Goal: Information Seeking & Learning: Learn about a topic

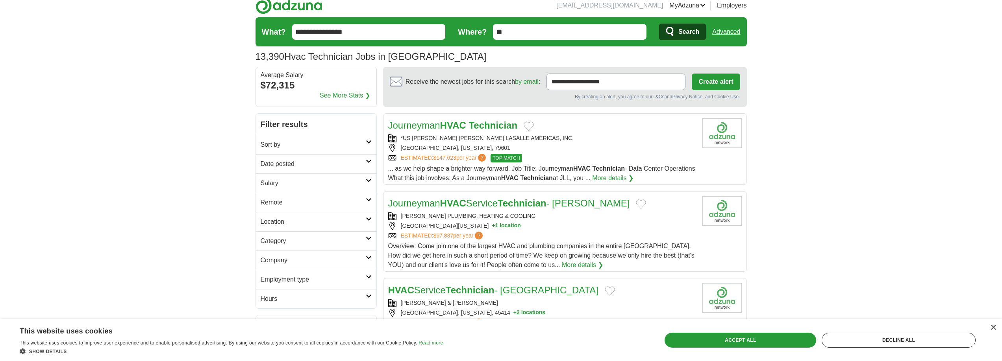
scroll to position [694, 0]
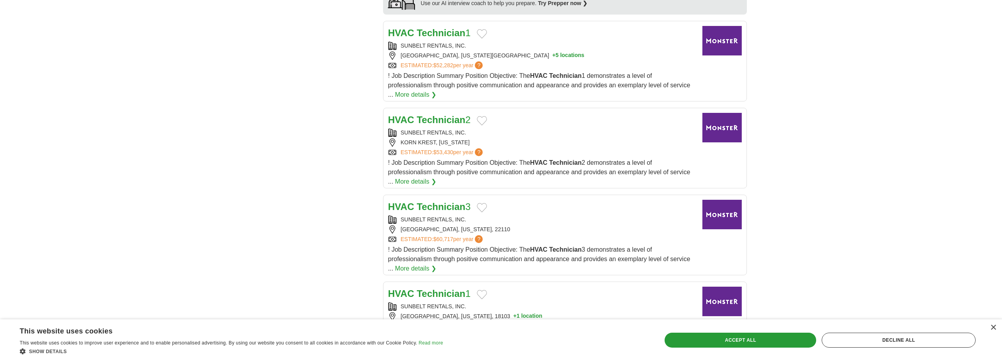
click at [532, 129] on div "SUNBELT RENTALS, INC." at bounding box center [542, 133] width 308 height 8
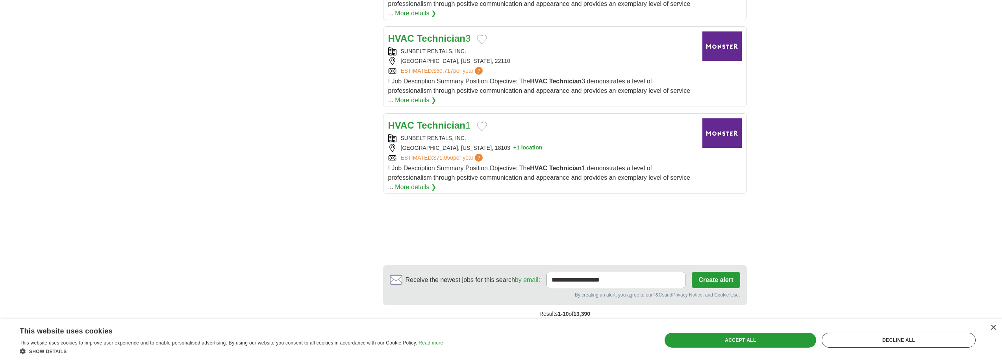
click at [595, 135] on div "SUNBELT RENTALS, INC. ALLENTOWN, PENNSYLVANIA, 18103 + 1 location ESTIMATED: $7…" at bounding box center [542, 148] width 308 height 28
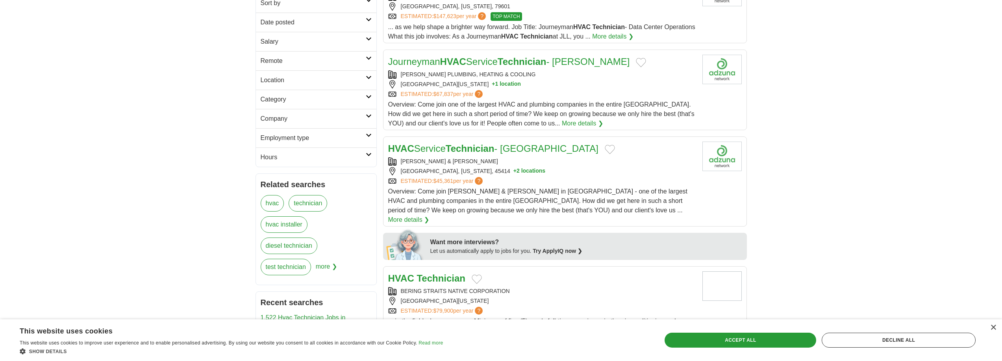
scroll to position [0, 0]
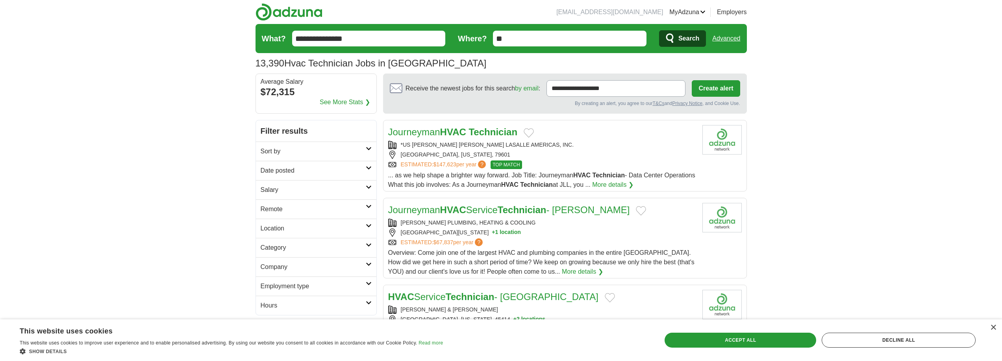
click at [352, 41] on input "**********" at bounding box center [368, 39] width 153 height 16
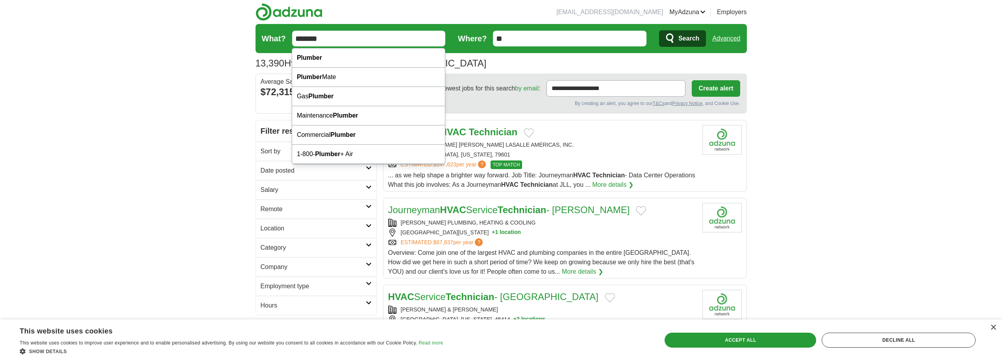
type input "*******"
click at [659, 30] on button "Search" at bounding box center [682, 38] width 47 height 17
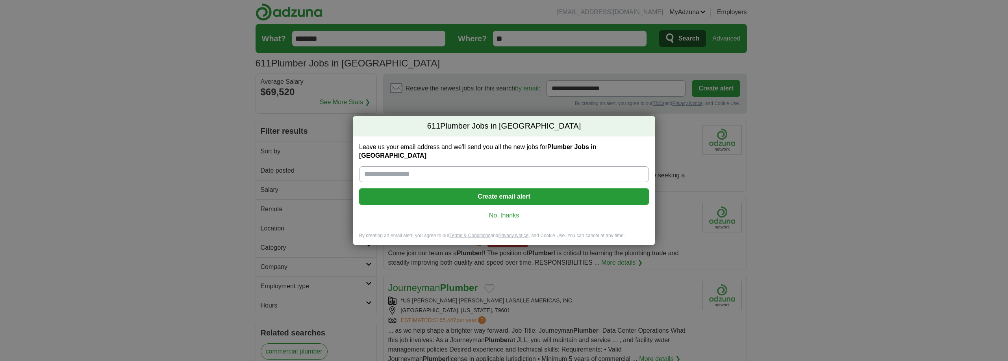
click at [630, 135] on h2 "611 Plumber Jobs in [GEOGRAPHIC_DATA]" at bounding box center [504, 126] width 302 height 20
click at [705, 143] on div "611 Plumber Jobs in [GEOGRAPHIC_DATA] Leave us your email address and we'll sen…" at bounding box center [504, 180] width 1008 height 361
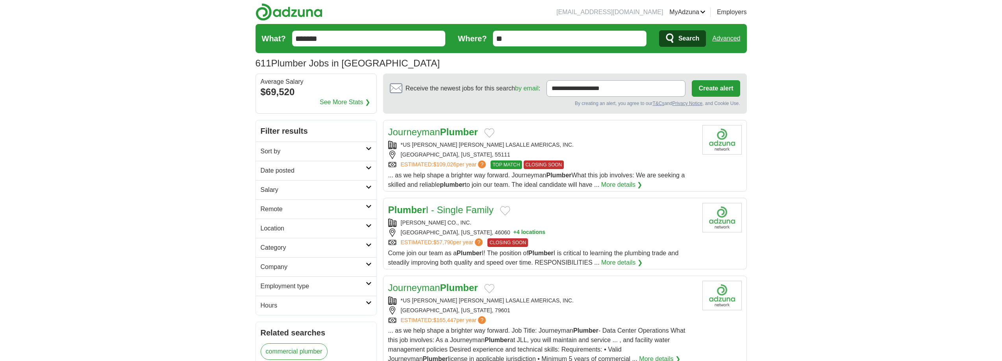
click at [625, 163] on div "ESTIMATED: $109,026 per year ? TOP MATCH CLOSING SOON" at bounding box center [542, 165] width 308 height 9
click at [608, 230] on div "[GEOGRAPHIC_DATA], [US_STATE], 46060 + 4 locations" at bounding box center [542, 233] width 308 height 8
click at [578, 302] on div "*US [PERSON_NAME] [PERSON_NAME] LASALLE AMERICAS, INC." at bounding box center [542, 301] width 308 height 8
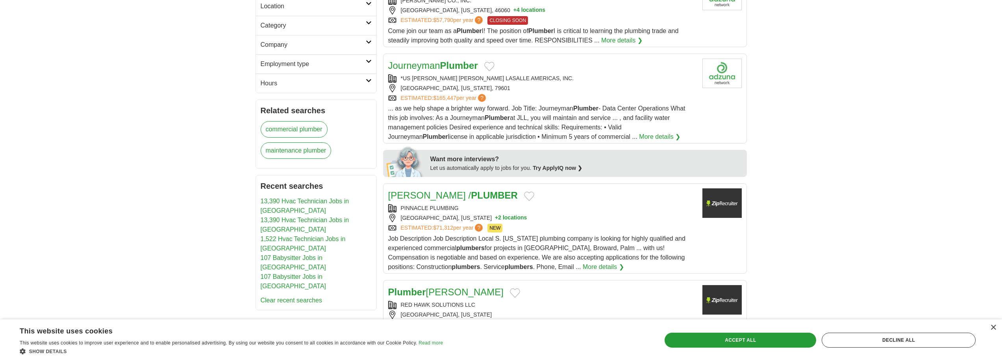
scroll to position [235, 0]
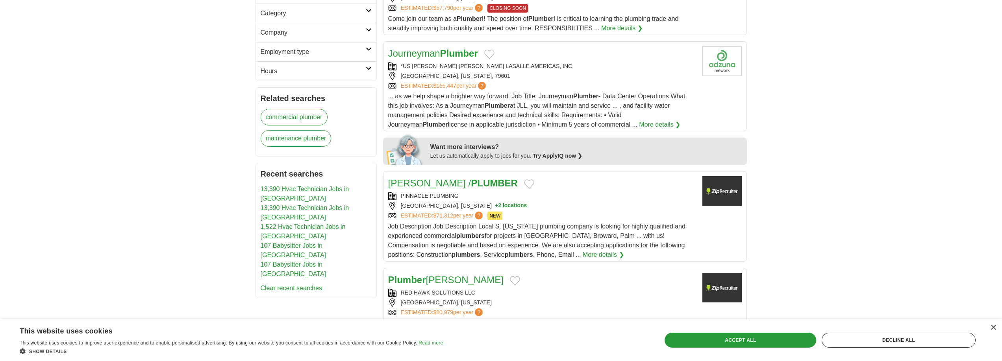
click at [566, 193] on div "PINNACLE PLUMBING" at bounding box center [542, 196] width 308 height 8
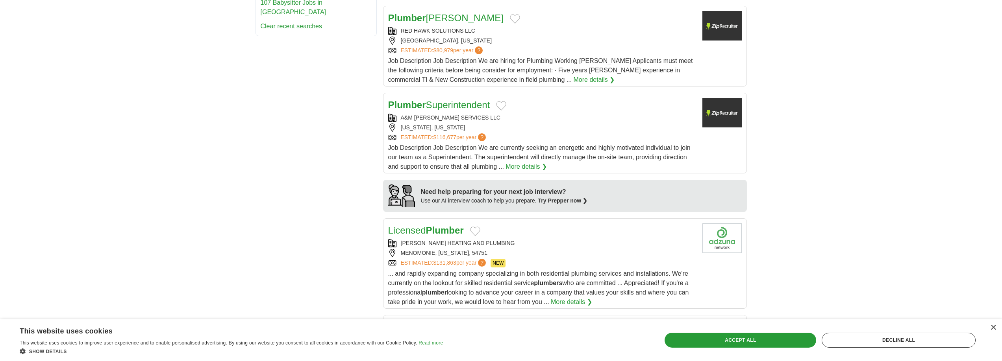
scroll to position [554, 0]
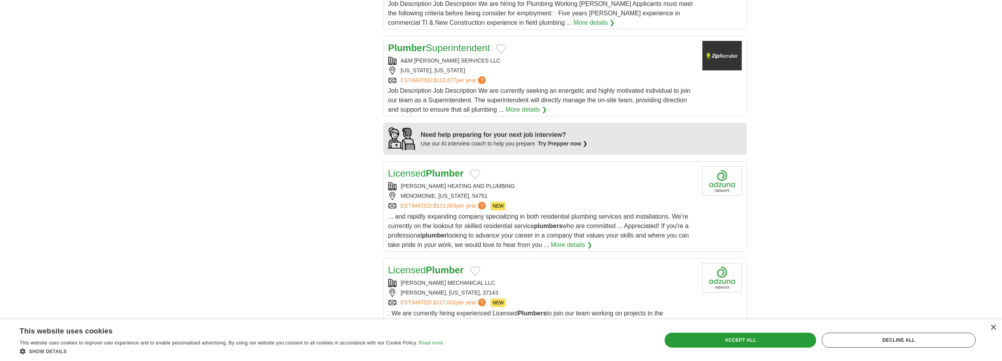
click at [583, 186] on div "HURLBURT HEATING AND PLUMBING" at bounding box center [542, 186] width 308 height 8
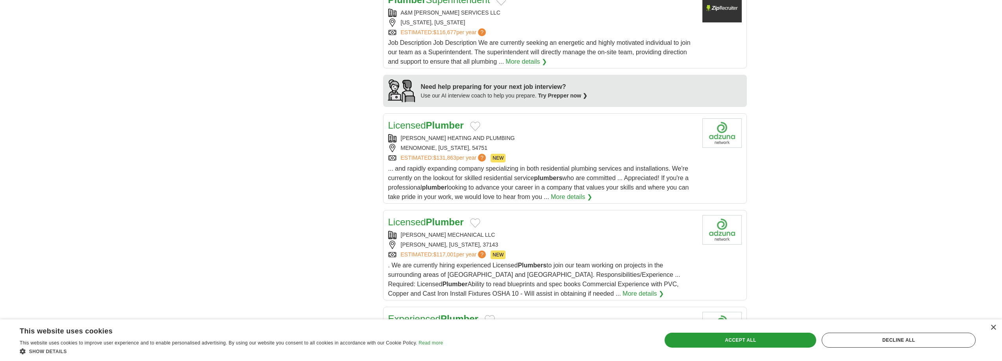
scroll to position [613, 0]
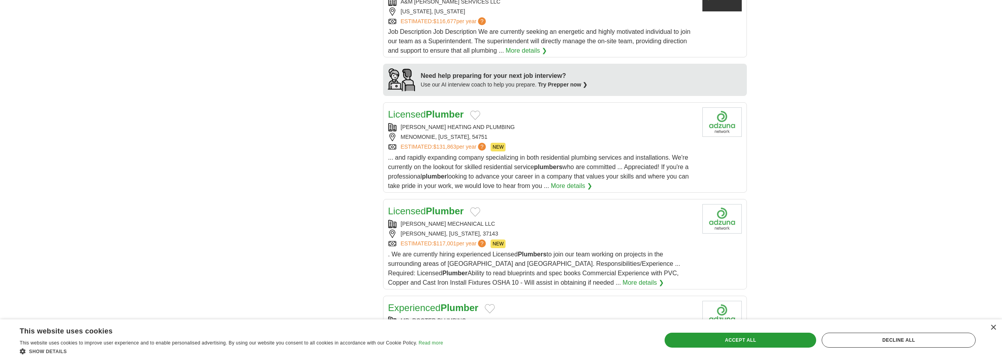
click at [610, 222] on div "WILLIAMS MECHANICAL LLC" at bounding box center [542, 224] width 308 height 8
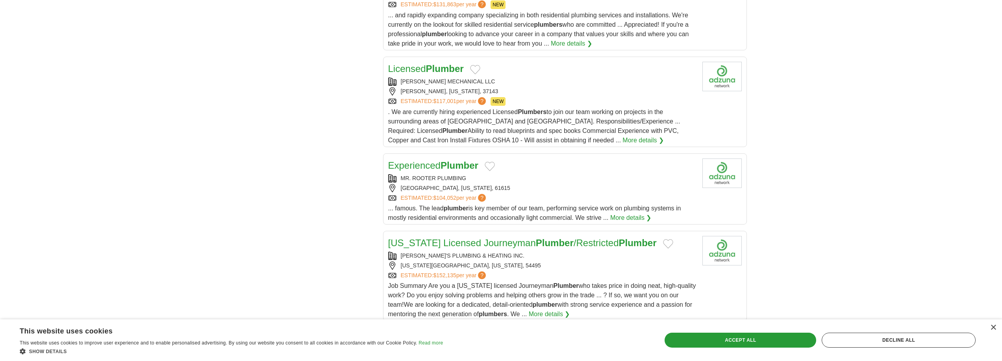
scroll to position [933, 0]
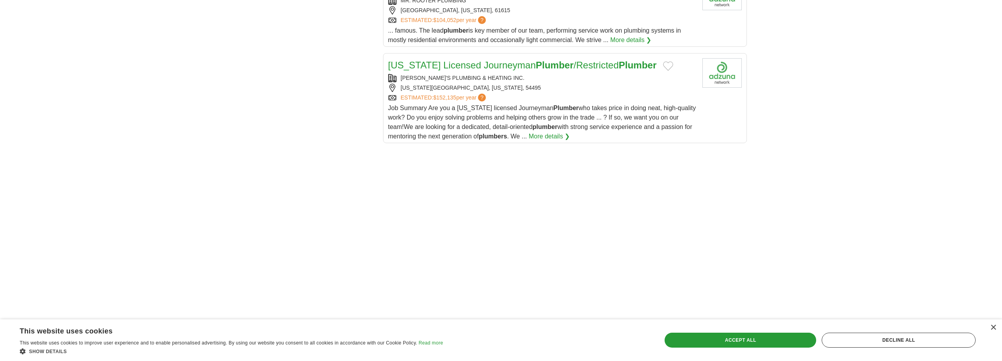
click at [629, 100] on div "ESTIMATED: $152,135 per year ?" at bounding box center [542, 98] width 308 height 8
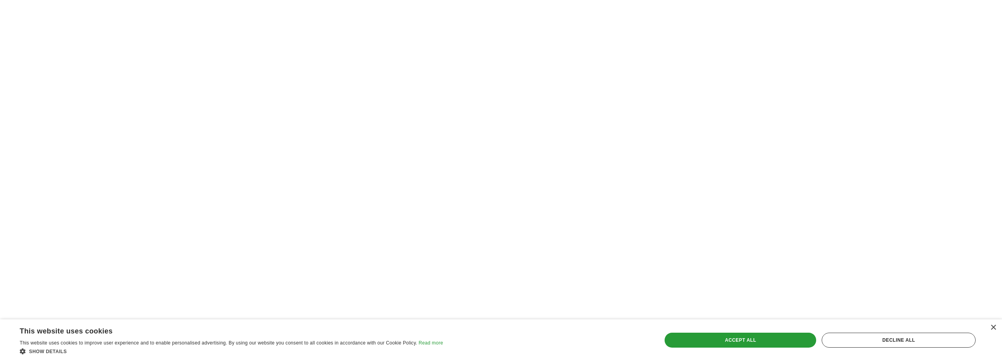
scroll to position [1202, 0]
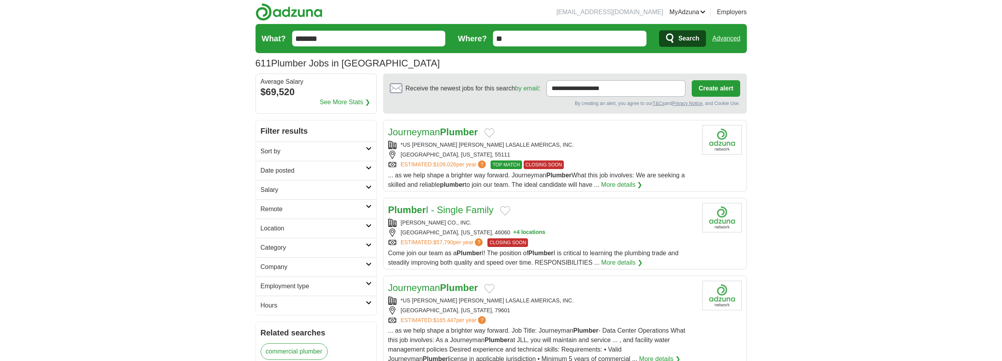
click at [351, 48] on form "What? ******* Where? ** Search Advanced" at bounding box center [500, 38] width 491 height 29
drag, startPoint x: 329, startPoint y: 44, endPoint x: 263, endPoint y: 38, distance: 67.2
click at [327, 44] on input "*******" at bounding box center [368, 39] width 153 height 16
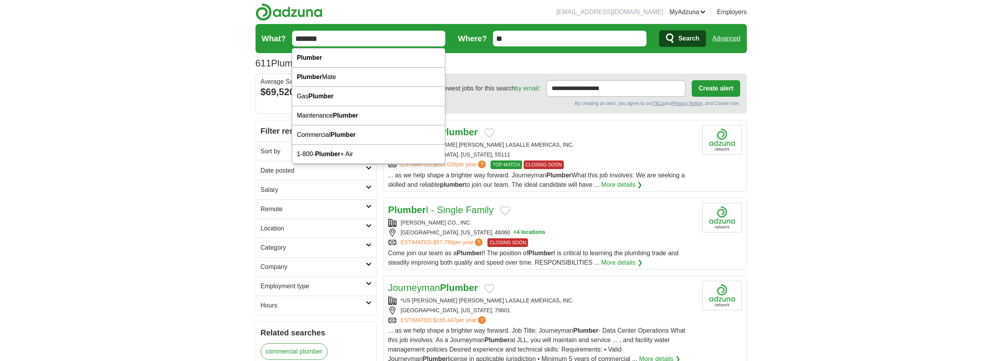
click at [263, 38] on label "What?" at bounding box center [274, 39] width 24 height 12
click at [292, 38] on input "*******" at bounding box center [368, 39] width 153 height 16
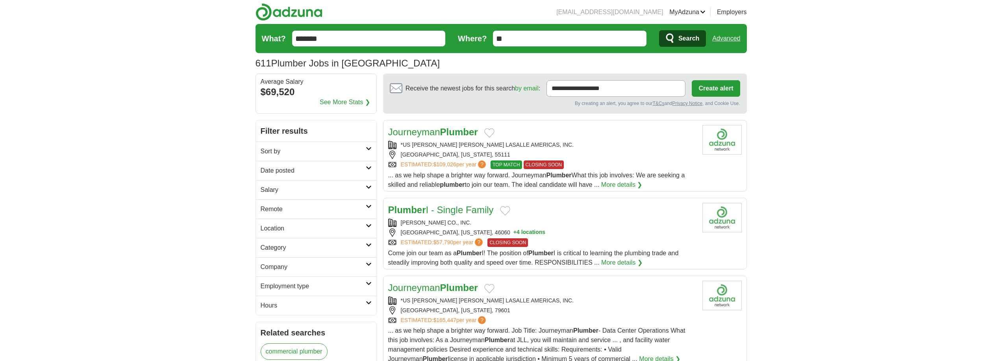
click at [285, 16] on img at bounding box center [288, 12] width 67 height 18
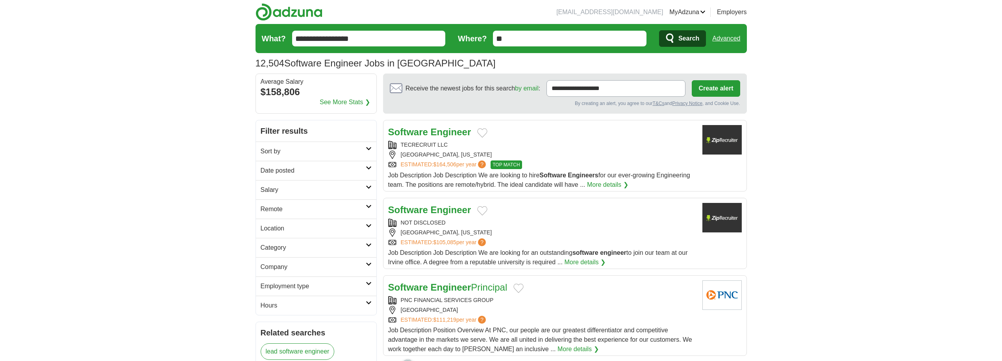
click at [536, 153] on div "IRVINE, CALIFORNIA" at bounding box center [542, 155] width 308 height 8
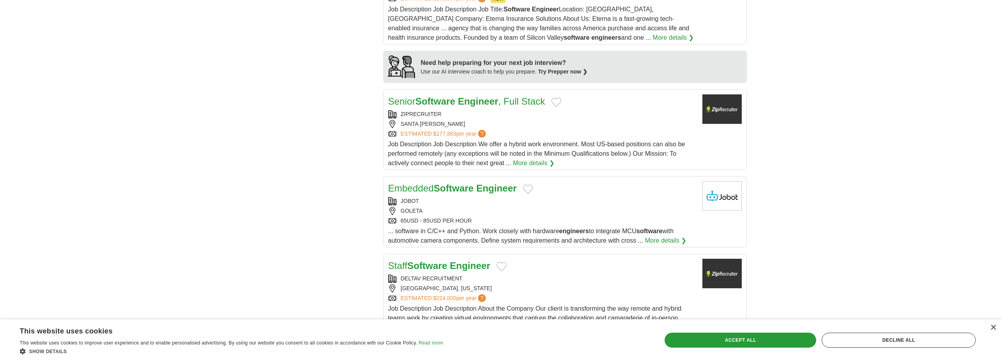
scroll to position [972, 0]
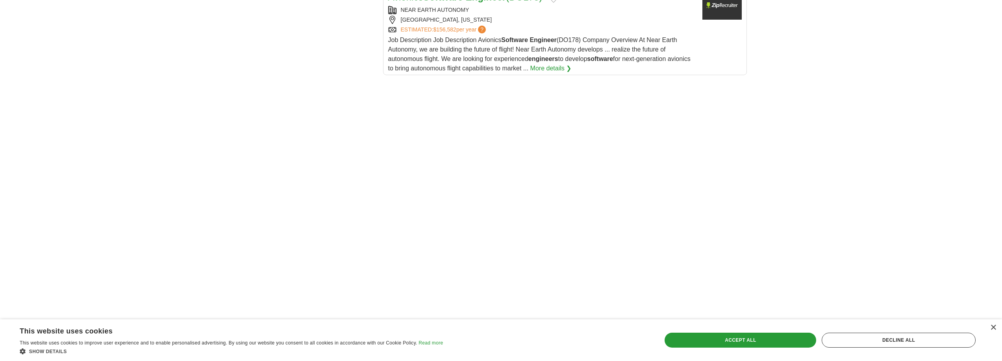
click at [725, 351] on div "Save & Close Accept all Decline all" at bounding box center [820, 340] width 316 height 32
click at [713, 335] on div "Accept all" at bounding box center [740, 340] width 152 height 15
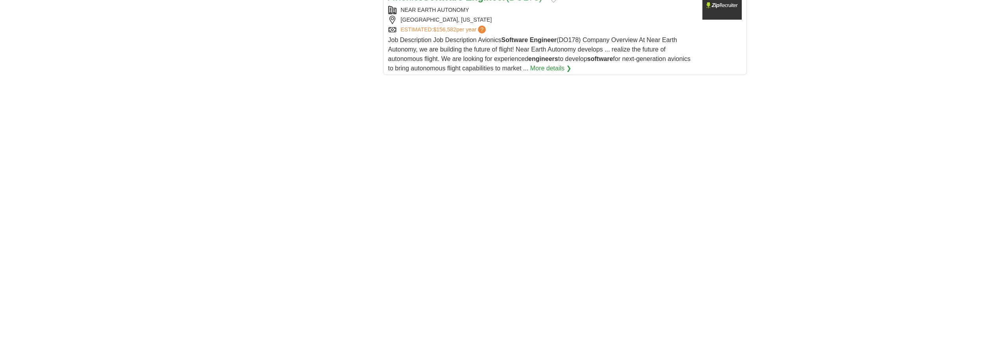
scroll to position [0, 0]
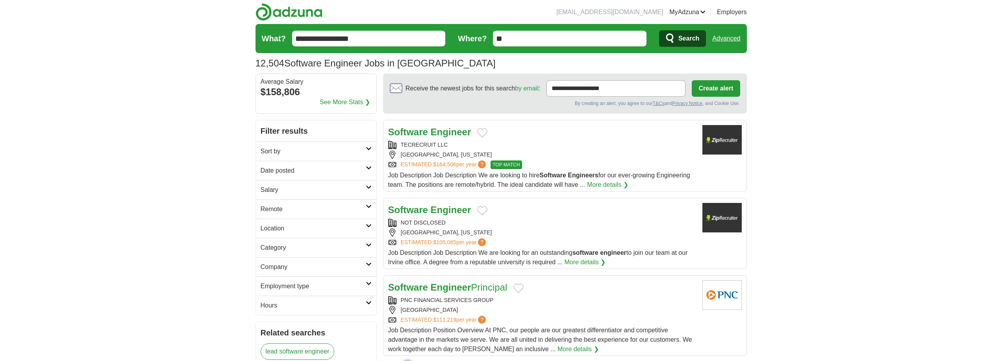
drag, startPoint x: 632, startPoint y: 86, endPoint x: 538, endPoint y: 86, distance: 94.9
click at [538, 86] on div "**********" at bounding box center [565, 88] width 350 height 17
click at [522, 37] on input "**" at bounding box center [569, 39] width 153 height 16
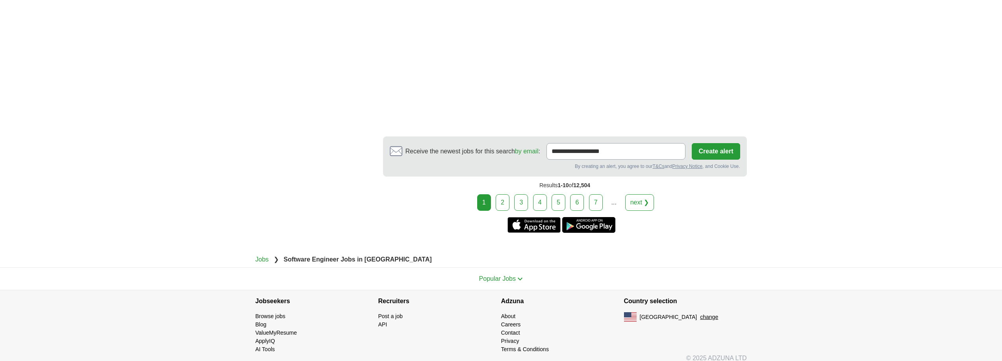
scroll to position [1279, 0]
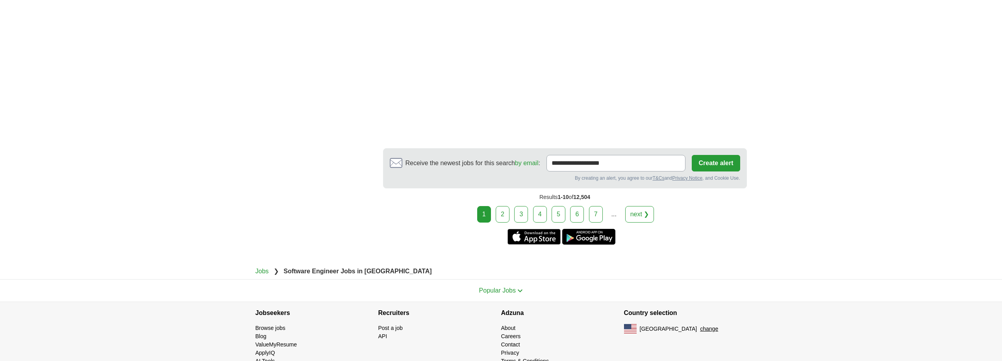
click at [497, 210] on link "2" at bounding box center [503, 214] width 14 height 17
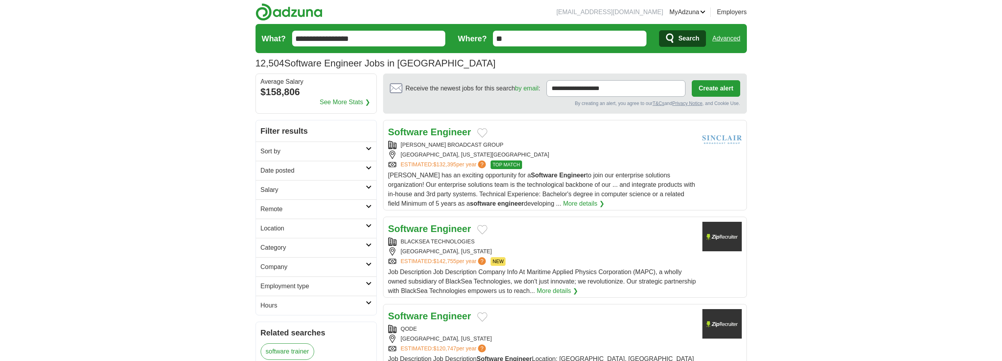
click at [567, 140] on div "Software Engineer [PERSON_NAME] BROADCAST GROUP [GEOGRAPHIC_DATA], [US_STATE], …" at bounding box center [542, 166] width 308 height 83
